Goal: Check status: Check status

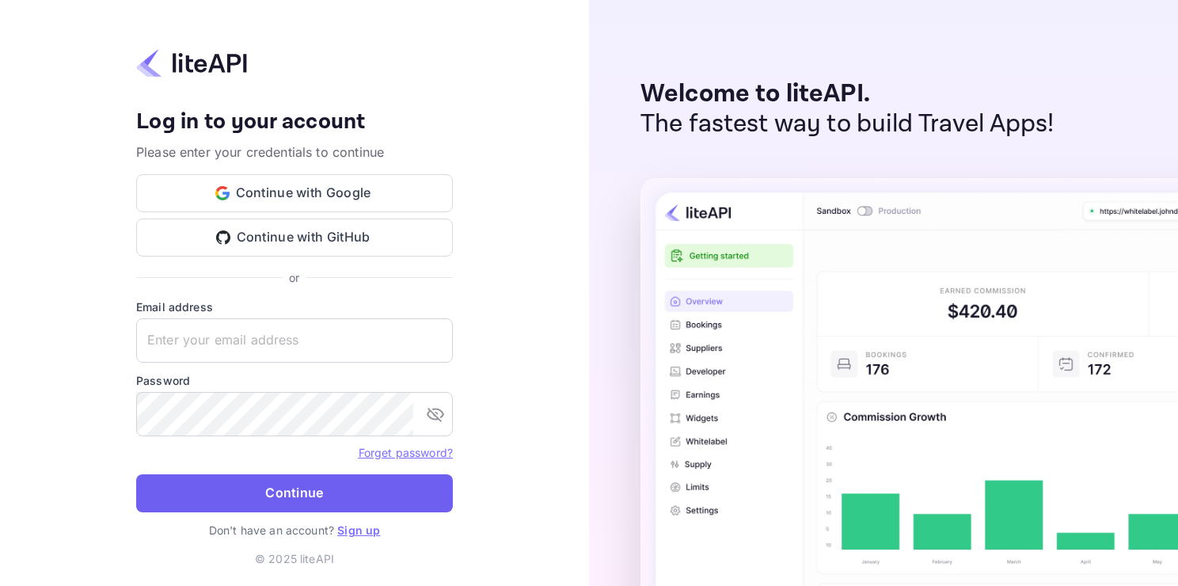
type input "adminpassword_support@yandex-team.ru"
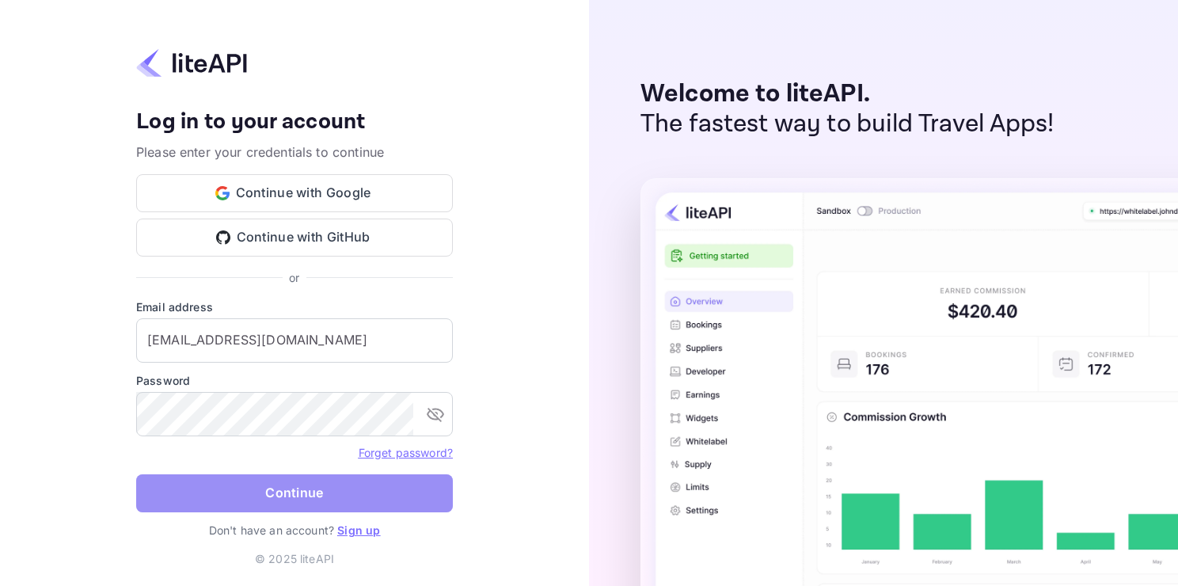
click at [285, 495] on button "Continue" at bounding box center [294, 493] width 317 height 38
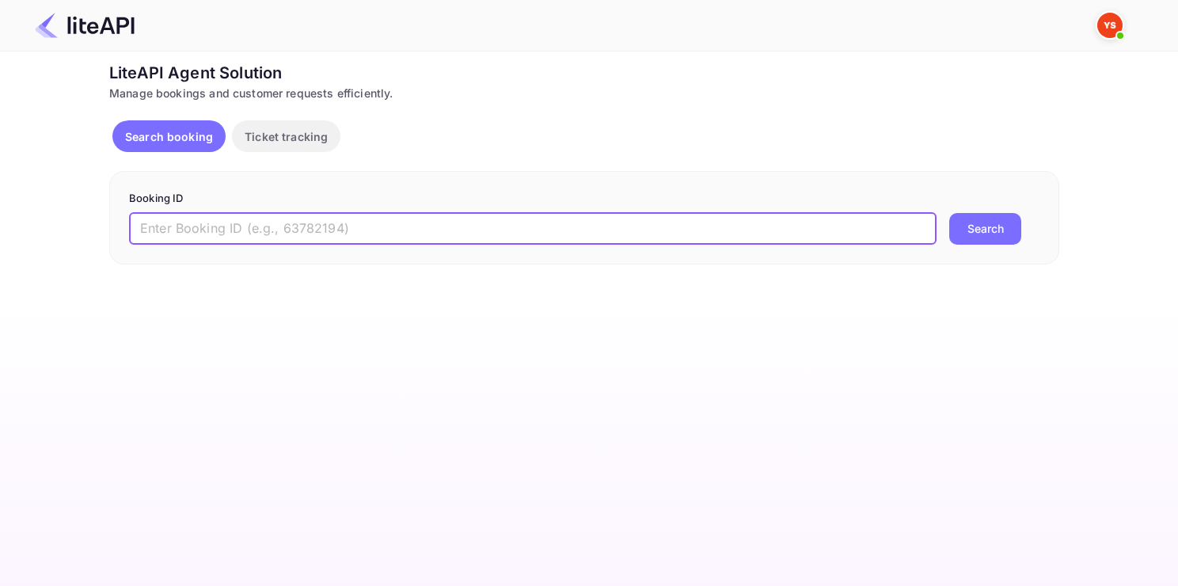
click at [377, 223] on input "text" at bounding box center [533, 229] width 808 height 32
paste input "8806819"
type input "8806819"
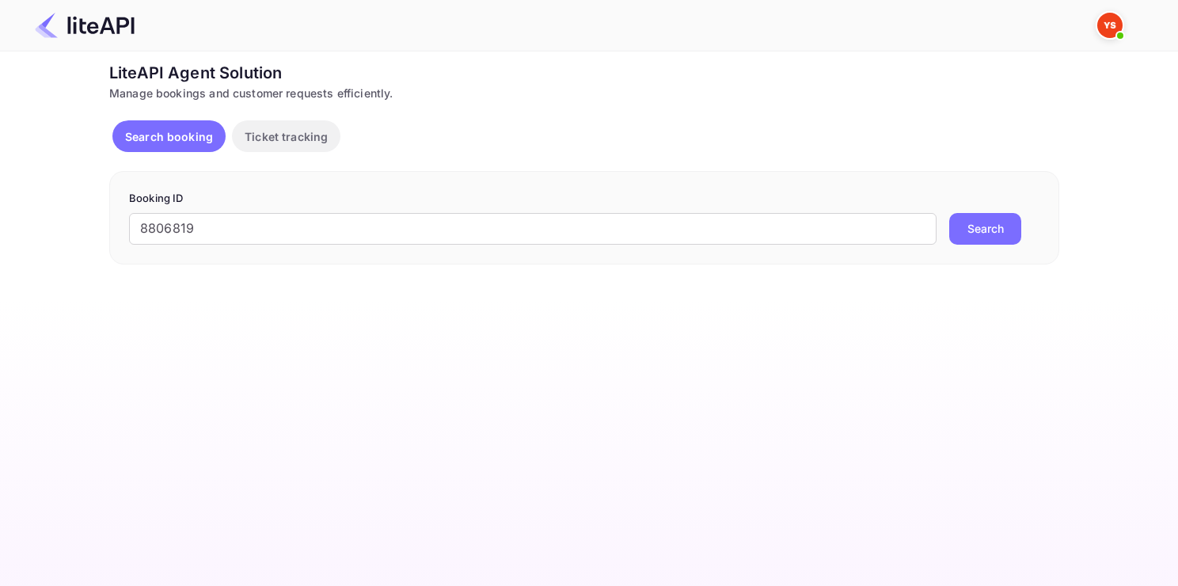
click at [975, 227] on button "Search" at bounding box center [985, 229] width 72 height 32
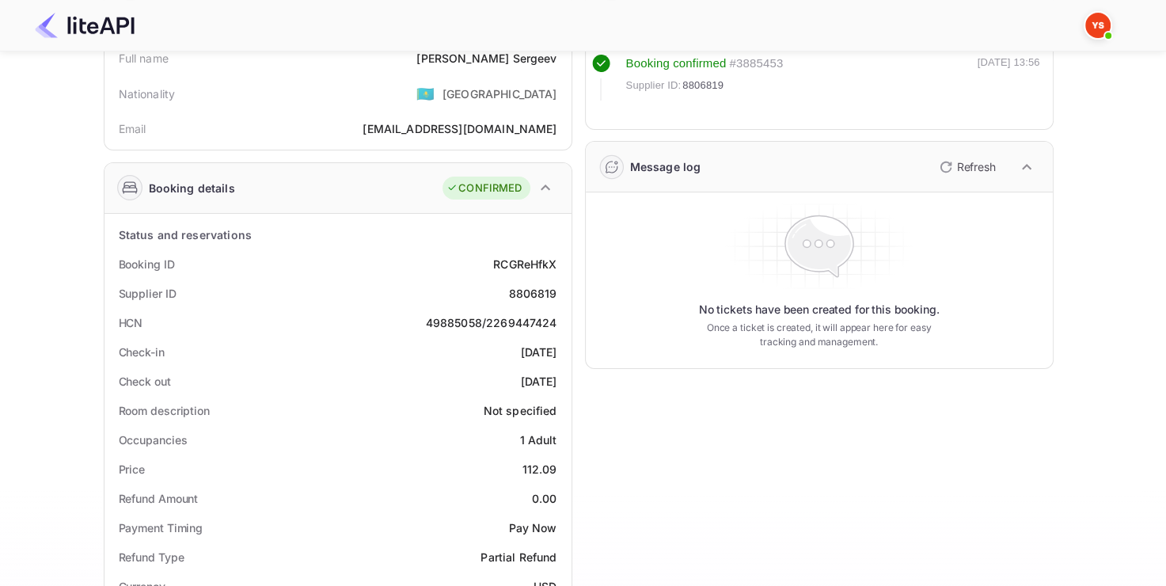
scroll to position [124, 0]
